Goal: Transaction & Acquisition: Subscribe to service/newsletter

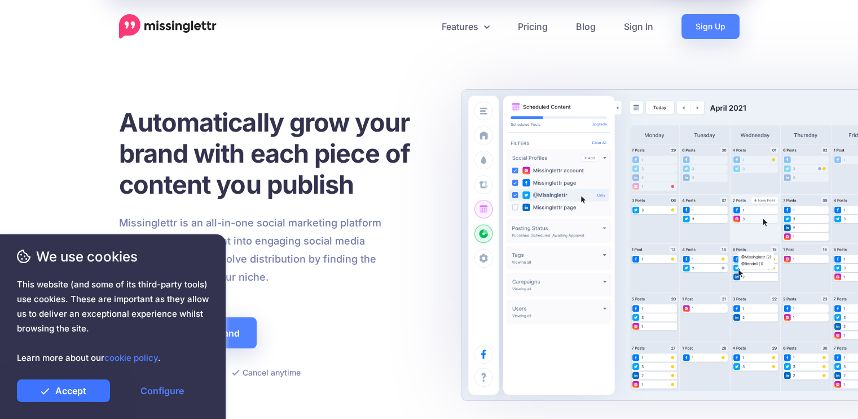
click at [74, 394] on link "Accept" at bounding box center [63, 390] width 93 height 23
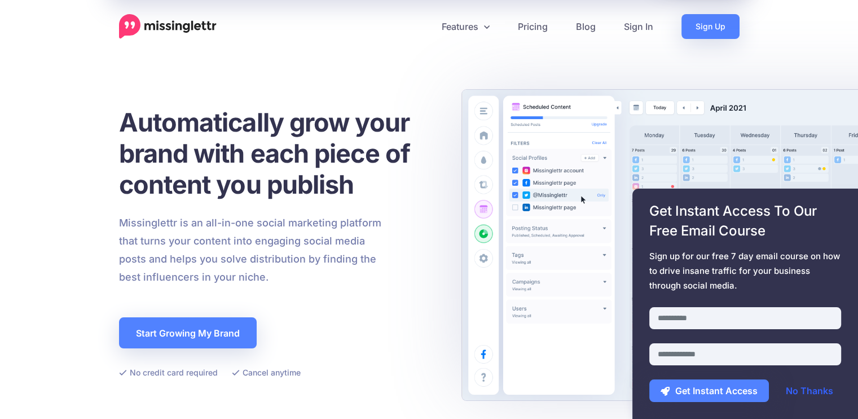
click at [806, 392] on link "No Thanks" at bounding box center [810, 390] width 70 height 23
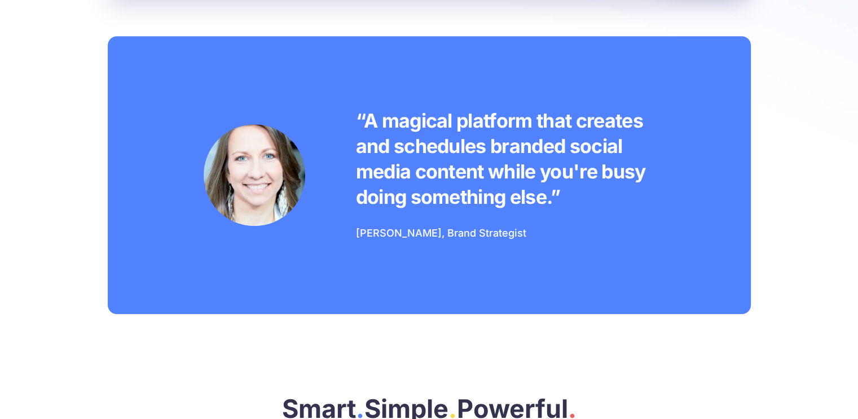
scroll to position [853, 0]
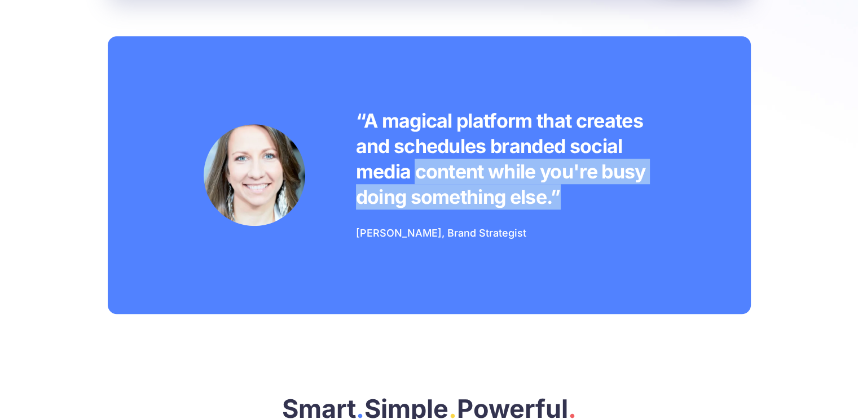
drag, startPoint x: 416, startPoint y: 169, endPoint x: 559, endPoint y: 200, distance: 146.7
click at [559, 200] on p "“A magical platform that creates and schedules branded social media content whi…" at bounding box center [505, 159] width 299 height 102
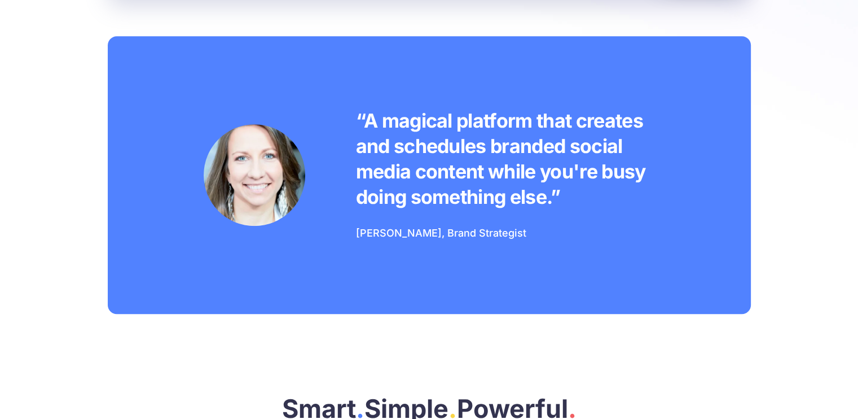
click at [578, 305] on div "“A magical platform that creates and schedules branded social media content whi…" at bounding box center [429, 175] width 643 height 278
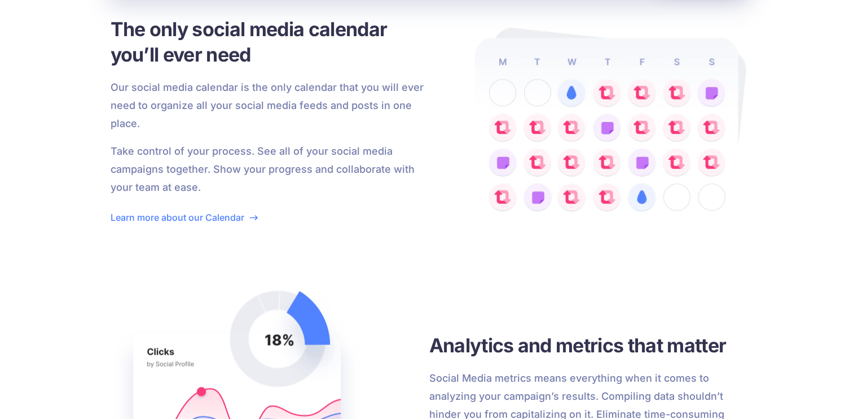
scroll to position [2011, 0]
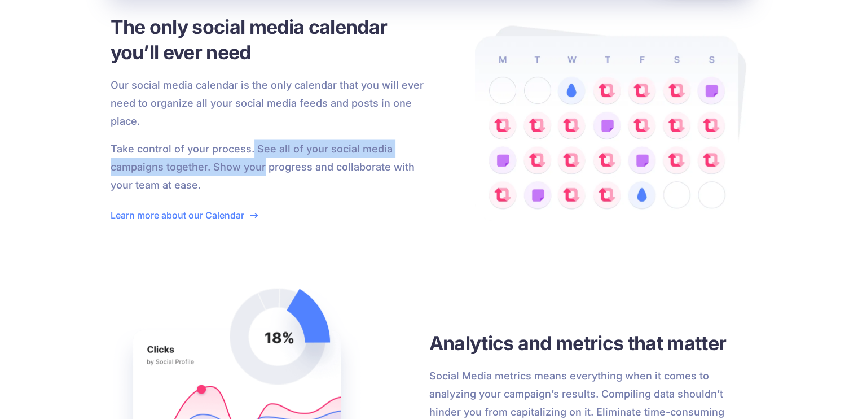
drag, startPoint x: 252, startPoint y: 150, endPoint x: 262, endPoint y: 163, distance: 16.9
click at [262, 163] on p "Take control of your process. See all of your social media campaigns together. …" at bounding box center [270, 166] width 319 height 54
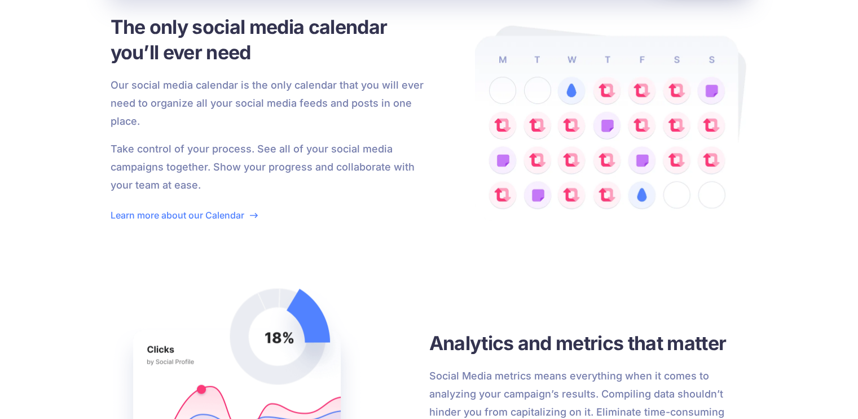
click at [274, 173] on p "Take control of your process. See all of your social media campaigns together. …" at bounding box center [270, 166] width 319 height 54
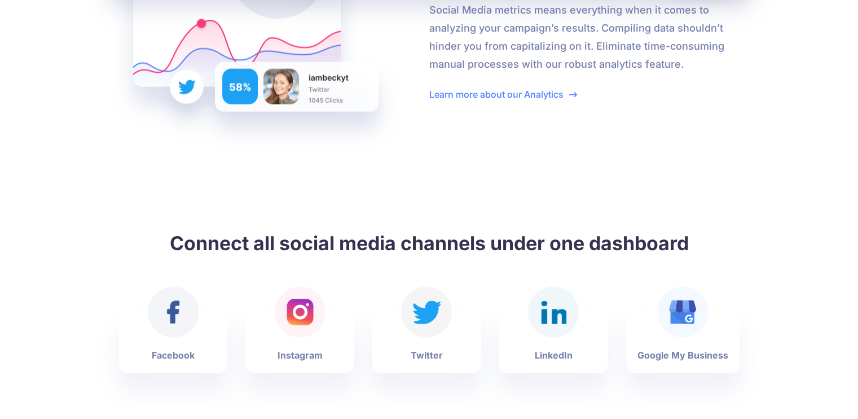
scroll to position [2438, 0]
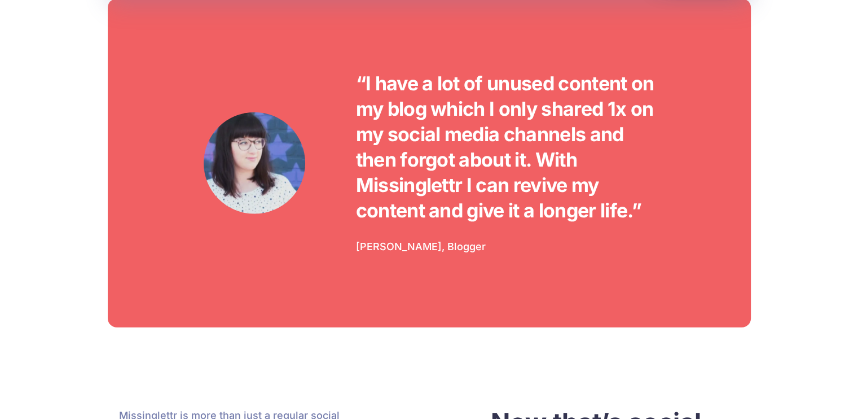
click at [439, 270] on div "“I have a lot of unused content on my blog which I only shared 1x on my social …" at bounding box center [429, 163] width 643 height 328
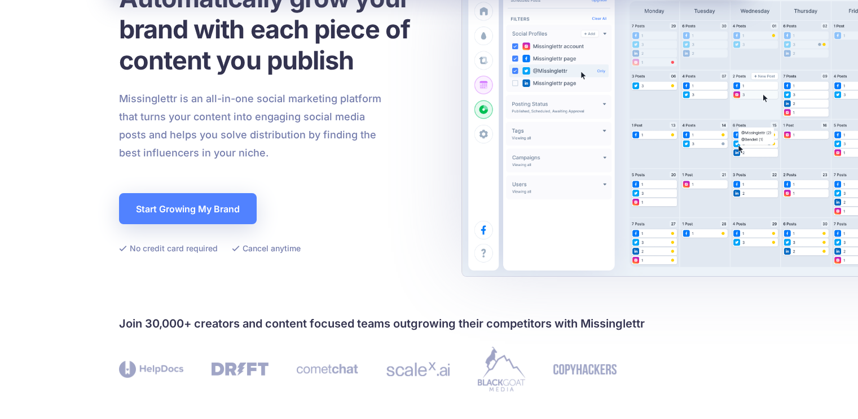
scroll to position [0, 0]
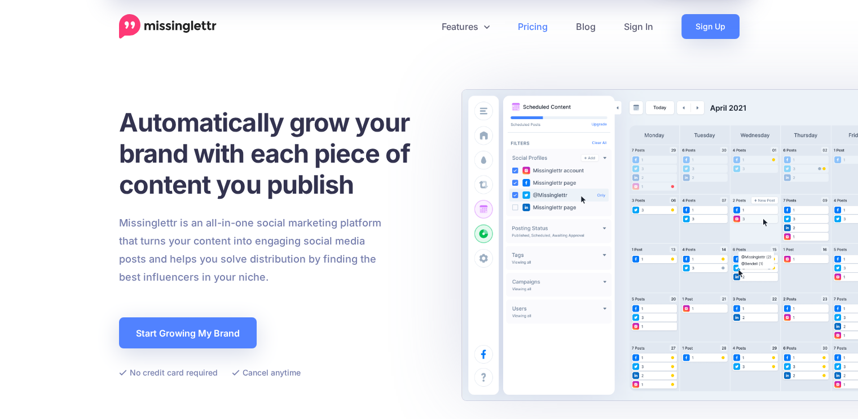
click at [534, 21] on link "Pricing" at bounding box center [533, 26] width 58 height 25
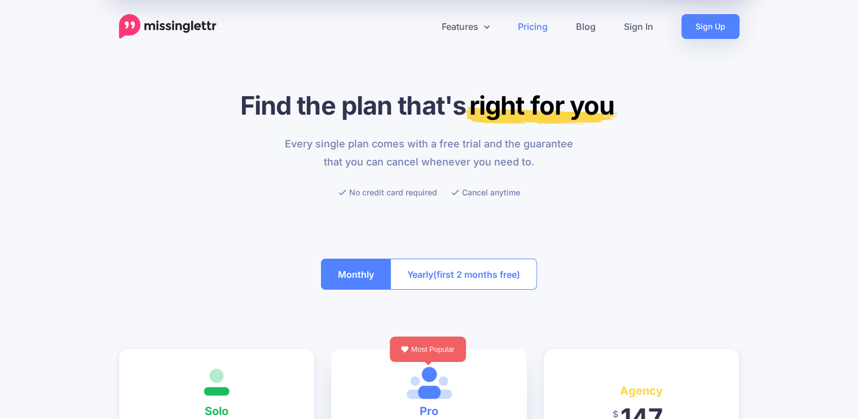
scroll to position [284, 0]
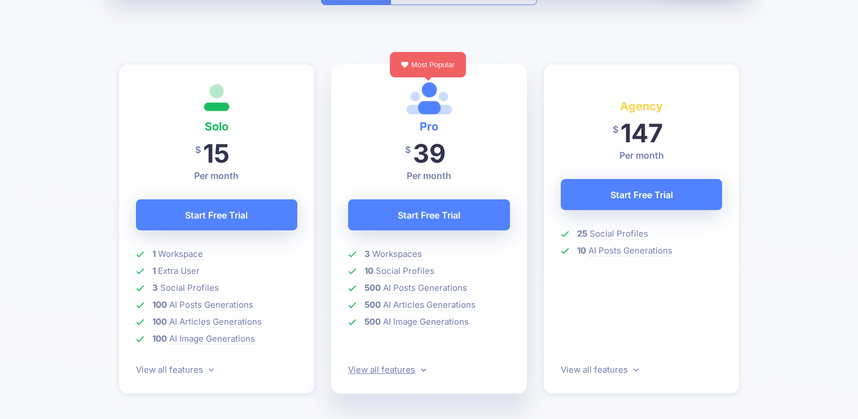
click at [424, 372] on icon at bounding box center [423, 369] width 5 height 8
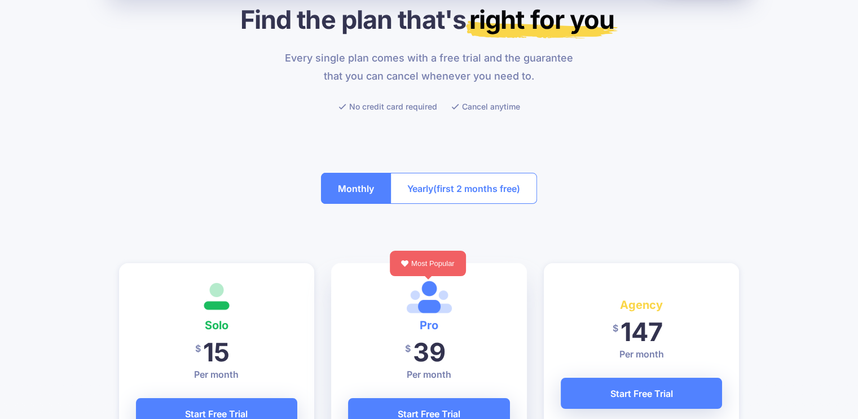
scroll to position [0, 0]
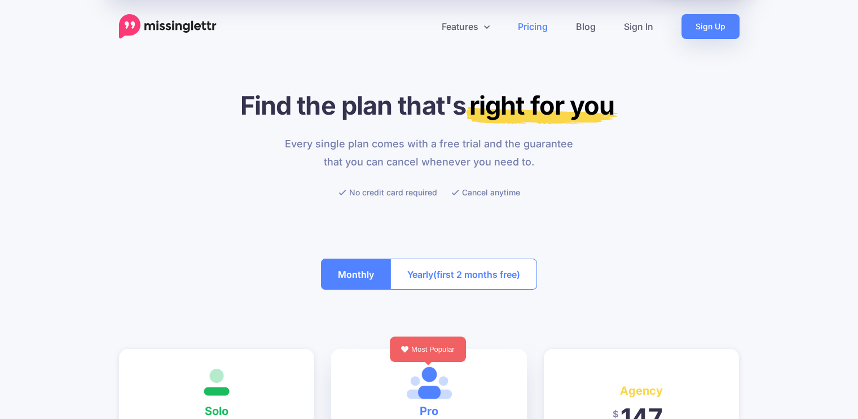
click at [442, 271] on span "(first 2 months free)" at bounding box center [476, 274] width 87 height 18
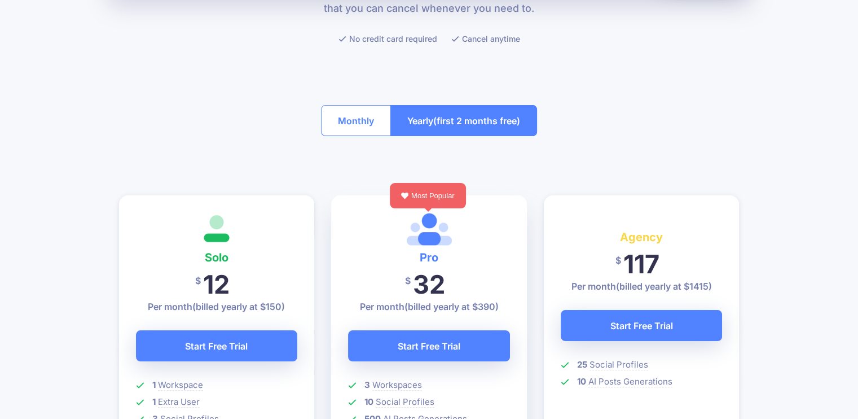
scroll to position [178, 0]
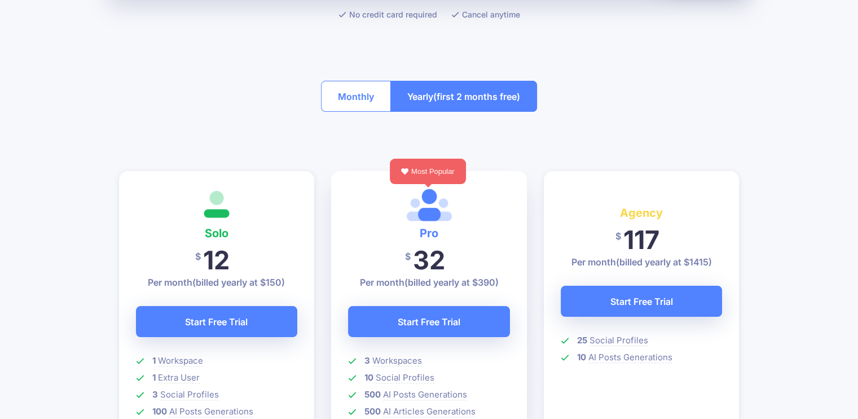
click at [357, 107] on button "Monthly" at bounding box center [356, 96] width 70 height 31
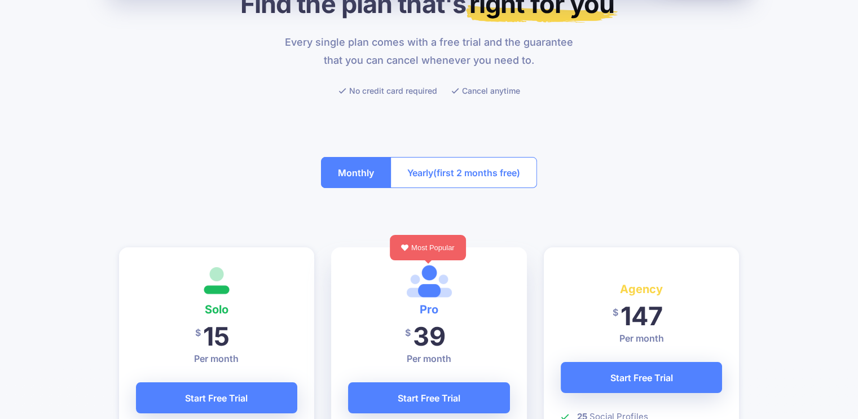
scroll to position [0, 0]
